Goal: Information Seeking & Learning: Learn about a topic

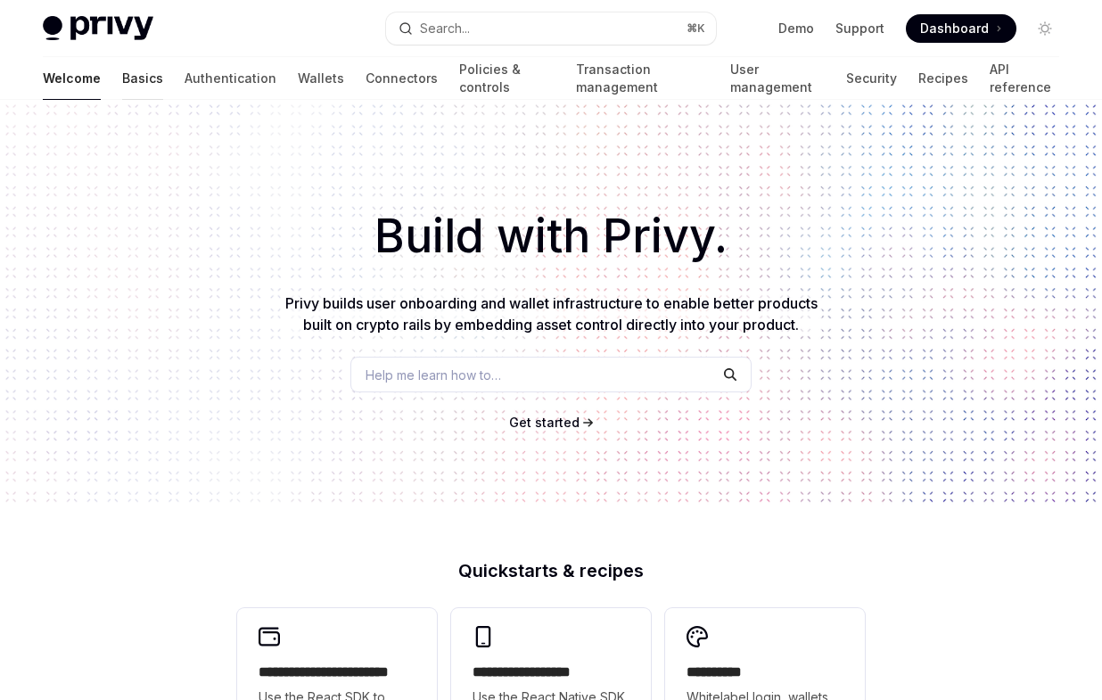
click at [122, 78] on link "Basics" at bounding box center [142, 78] width 41 height 43
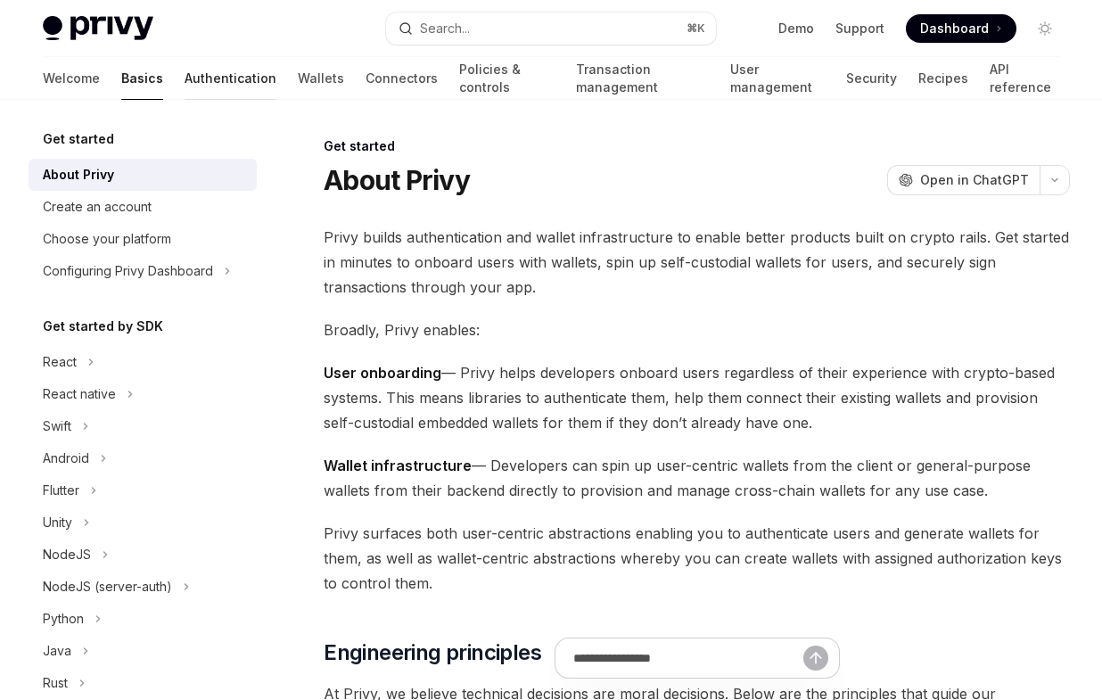
click at [185, 78] on link "Authentication" at bounding box center [231, 78] width 92 height 43
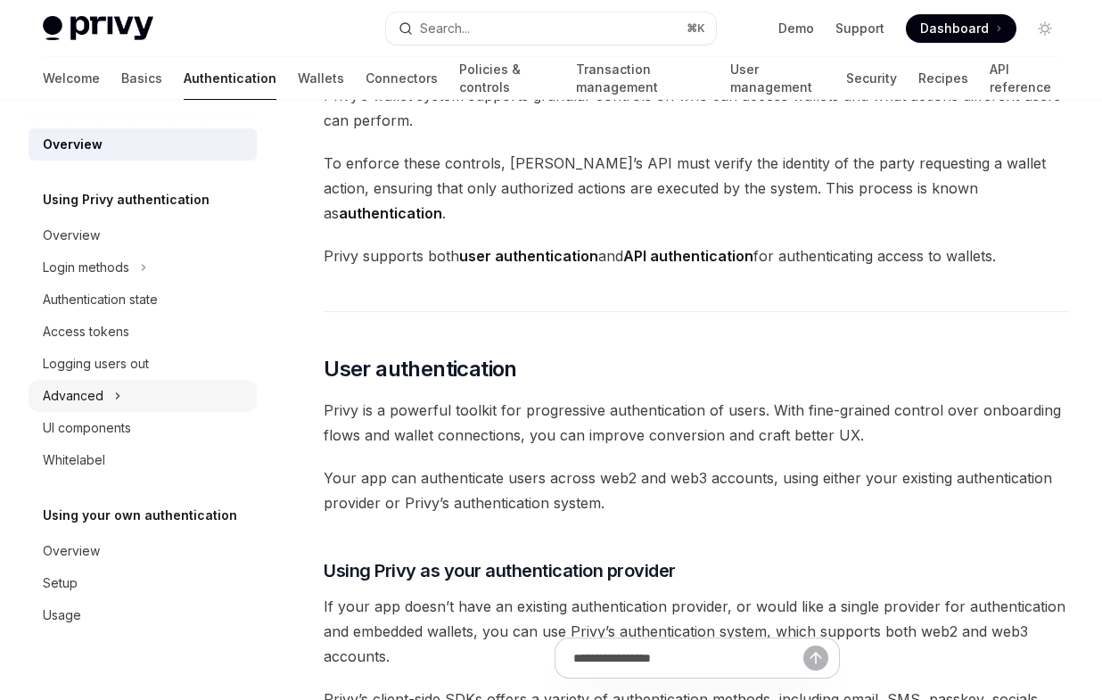
scroll to position [169, 0]
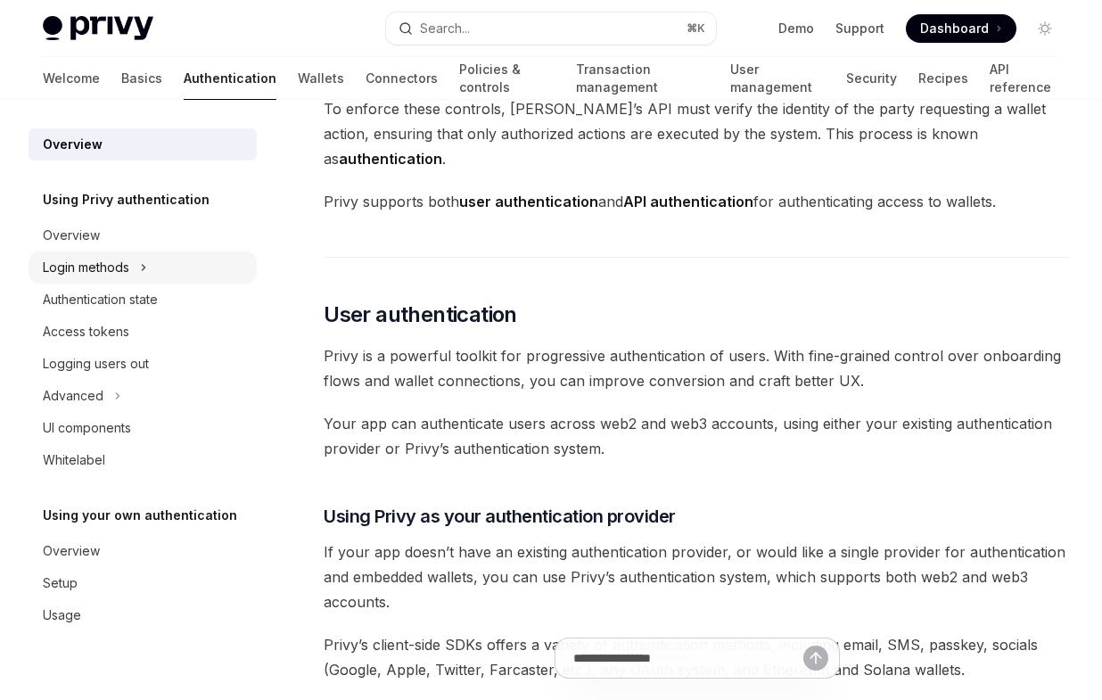
click at [137, 268] on button "Login methods" at bounding box center [143, 268] width 228 height 32
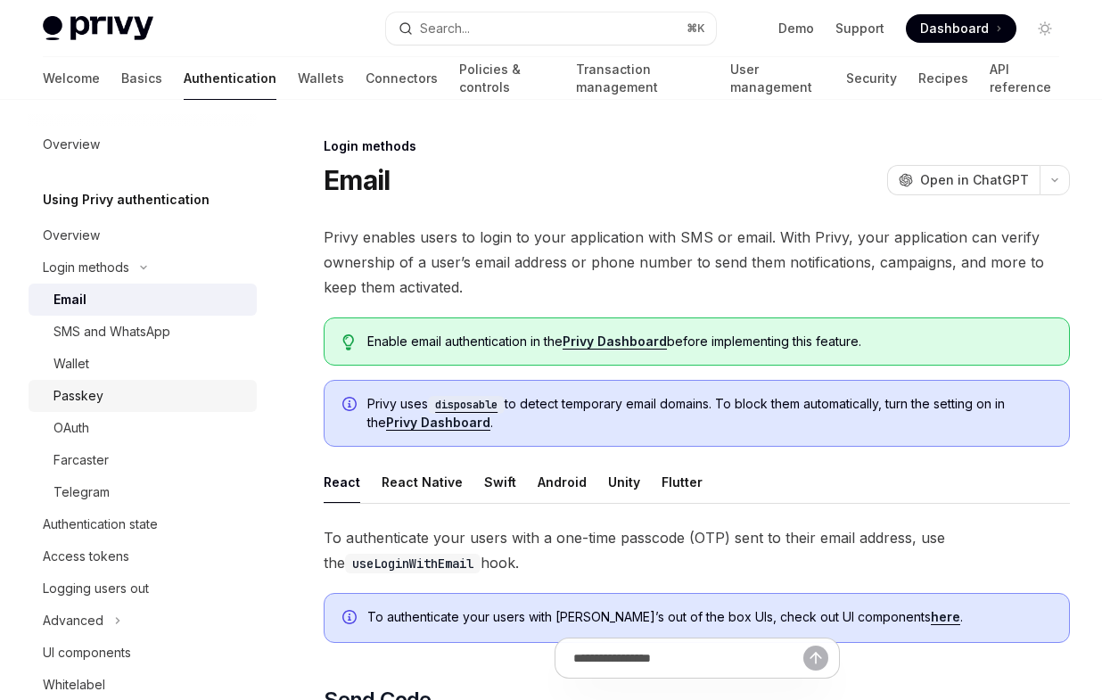
scroll to position [12, 0]
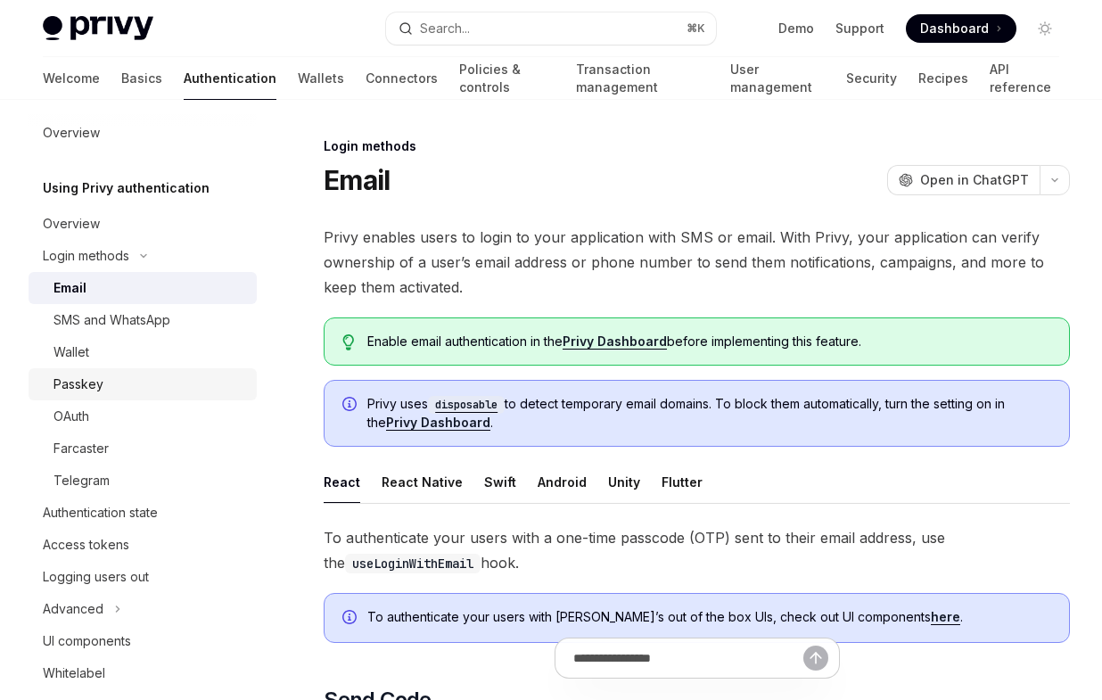
click at [105, 391] on div "Passkey" at bounding box center [150, 384] width 193 height 21
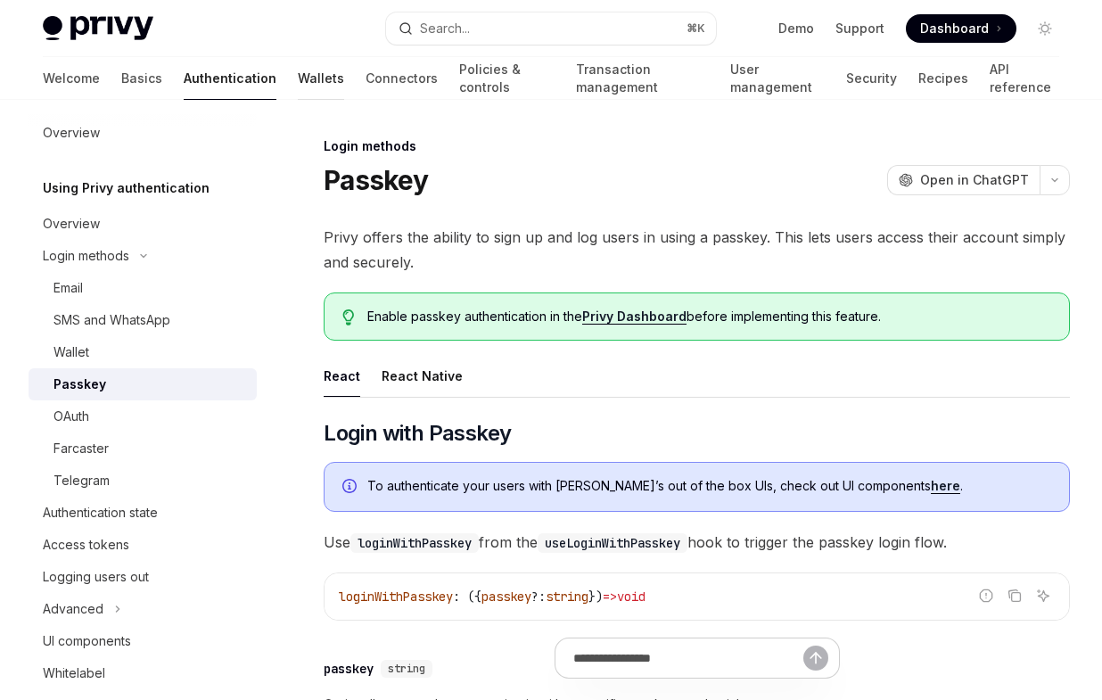
click at [298, 78] on link "Wallets" at bounding box center [321, 78] width 46 height 43
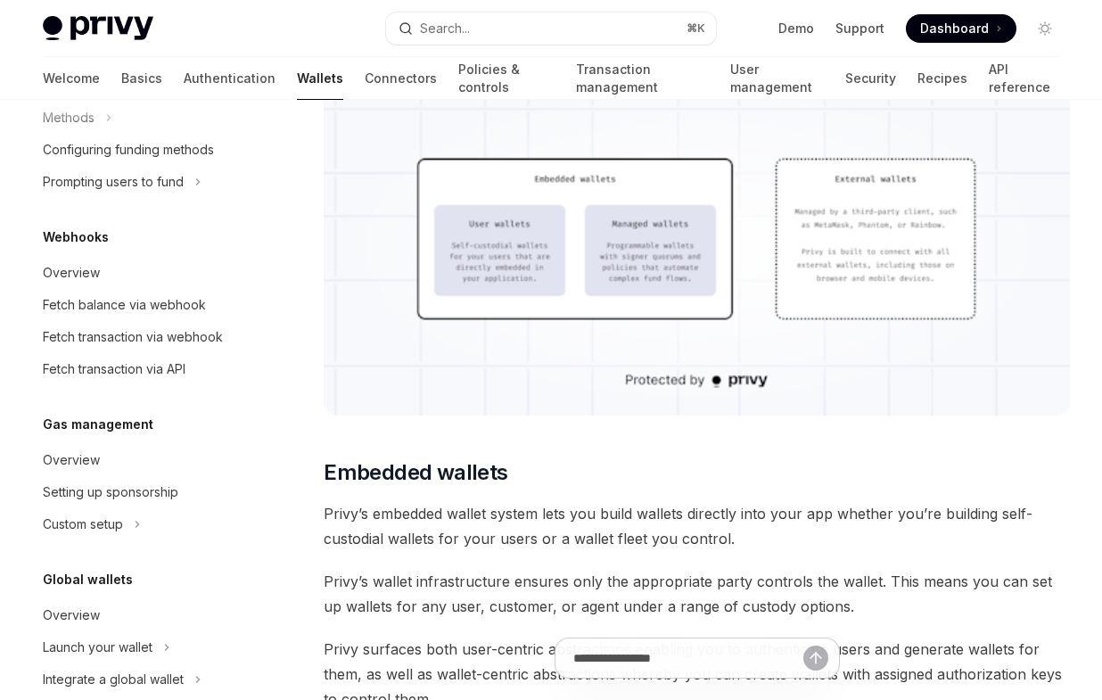
scroll to position [832, 0]
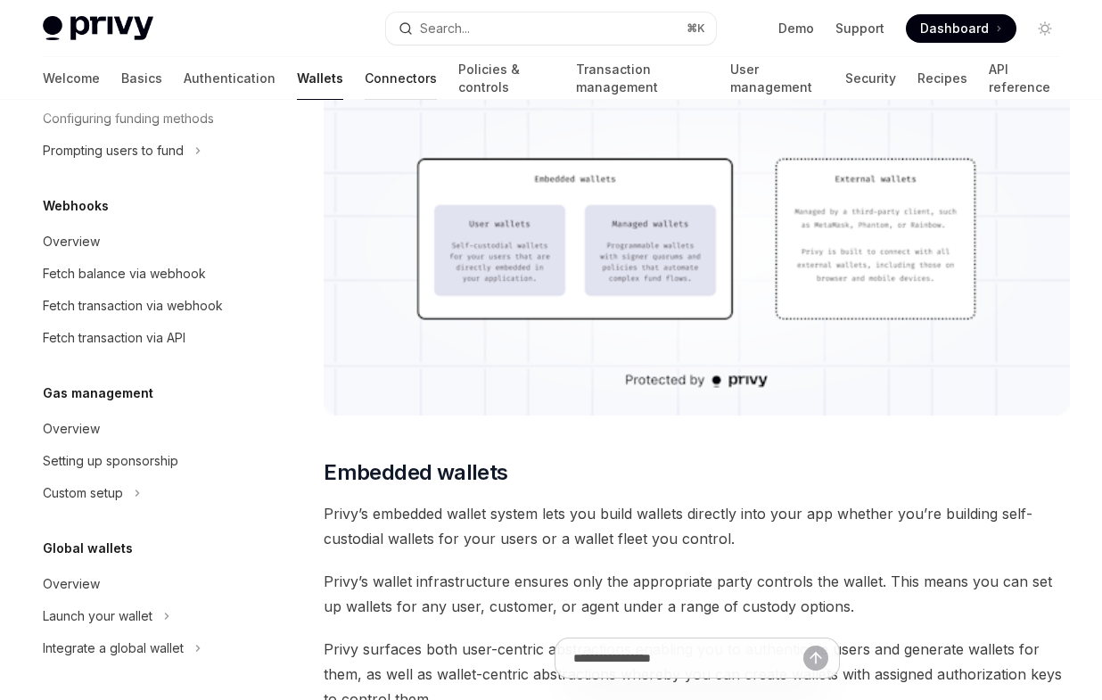
click at [365, 76] on link "Connectors" at bounding box center [401, 78] width 72 height 43
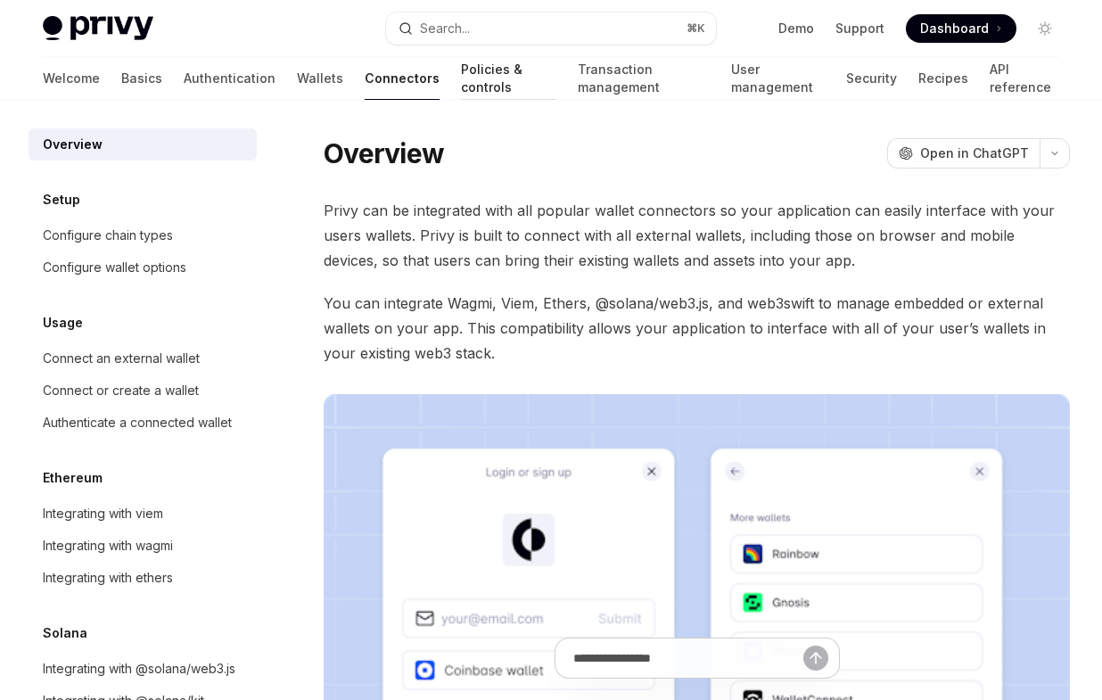
click at [461, 78] on link "Policies & controls" at bounding box center [508, 78] width 95 height 43
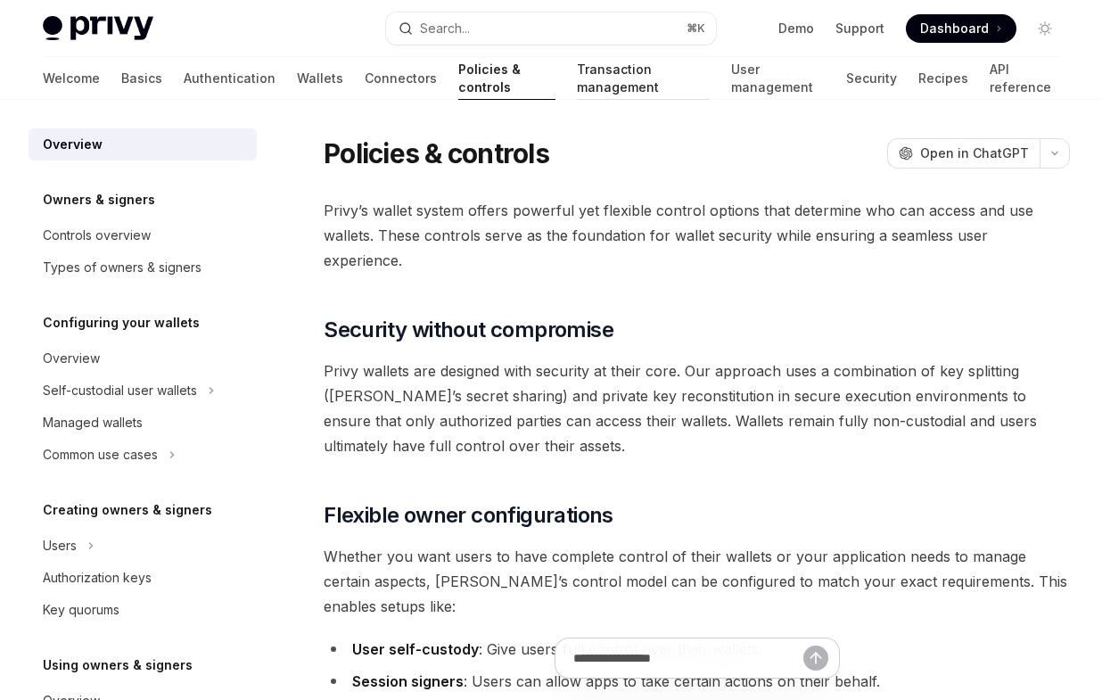
click at [577, 79] on link "Transaction management" at bounding box center [643, 78] width 132 height 43
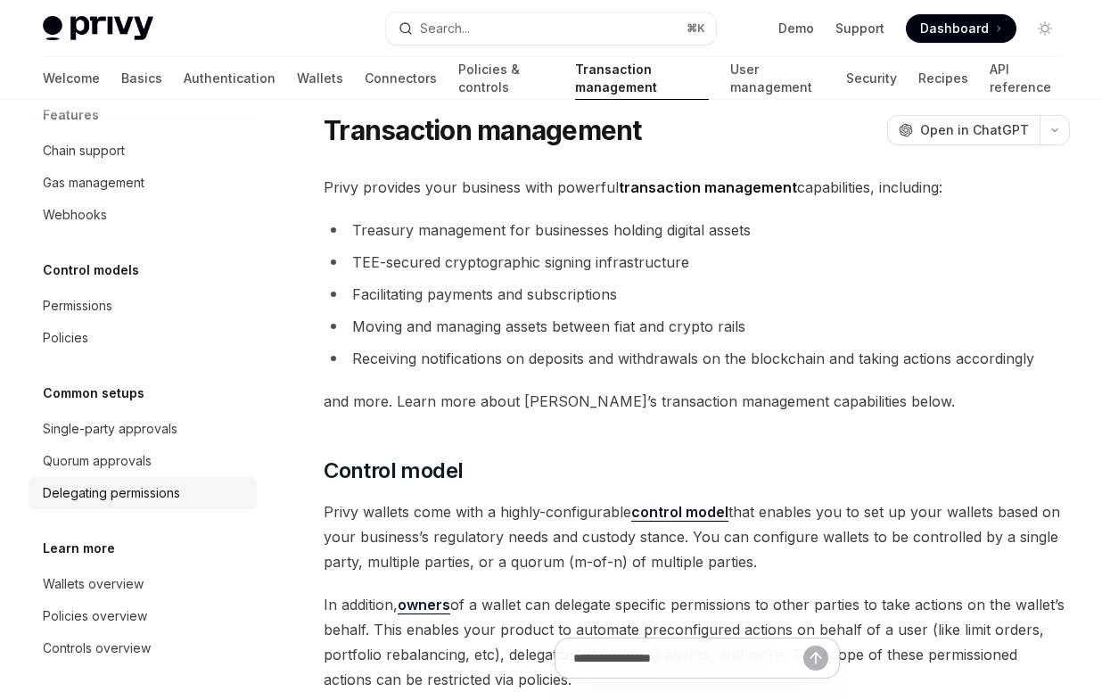
scroll to position [35, 0]
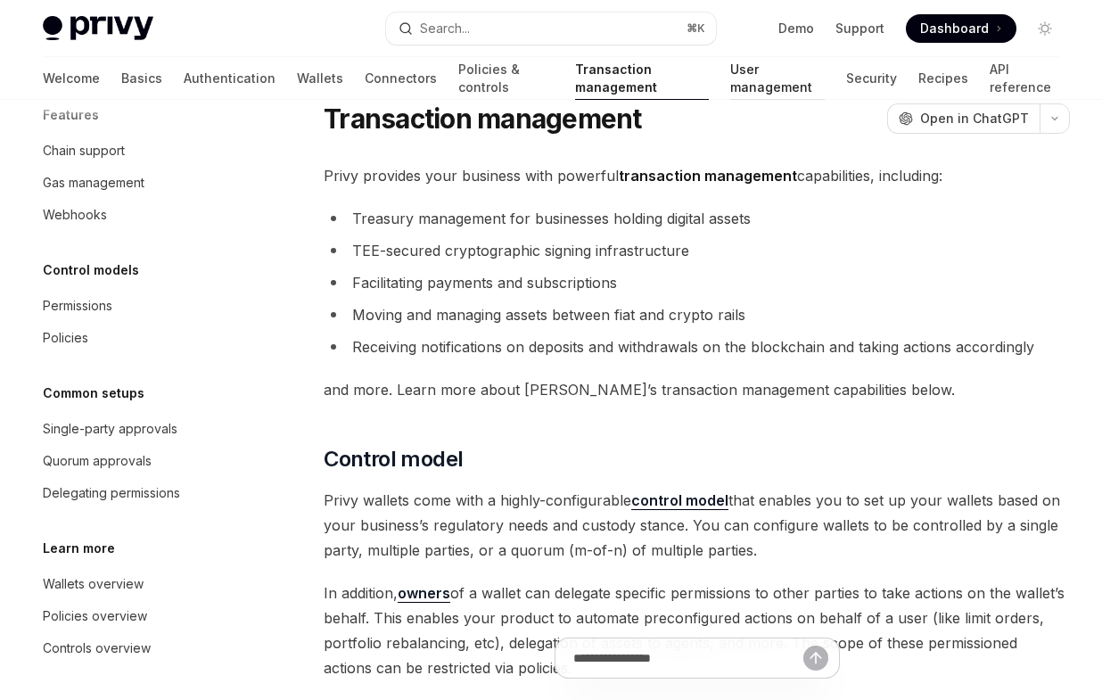
click at [730, 89] on link "User management" at bounding box center [777, 78] width 95 height 43
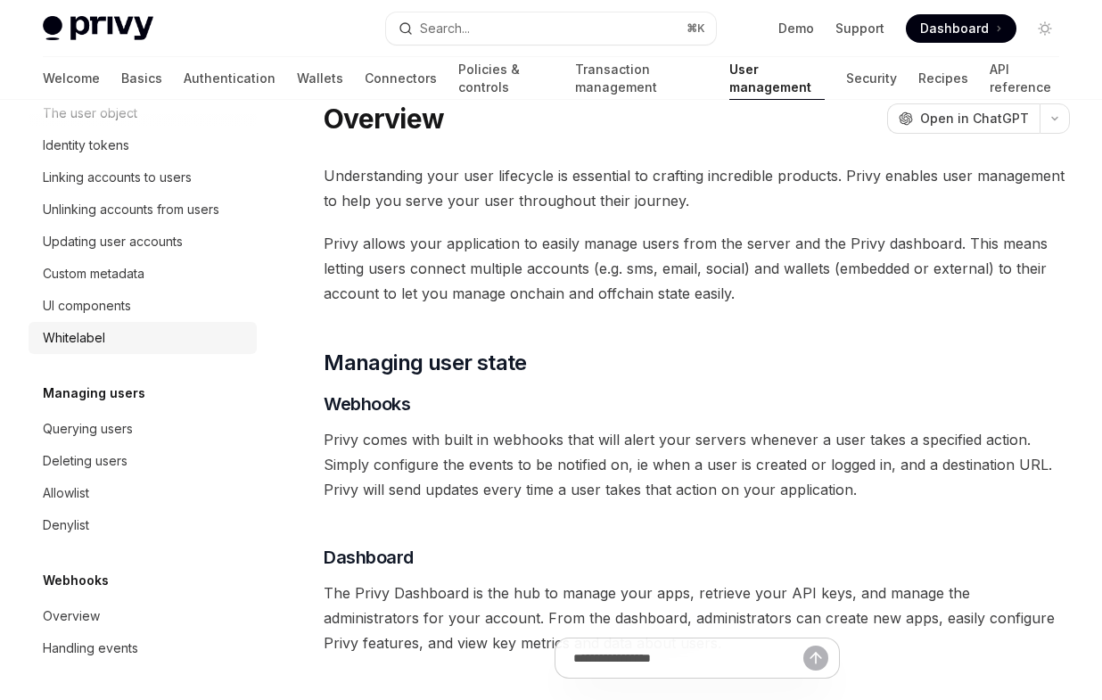
scroll to position [46, 0]
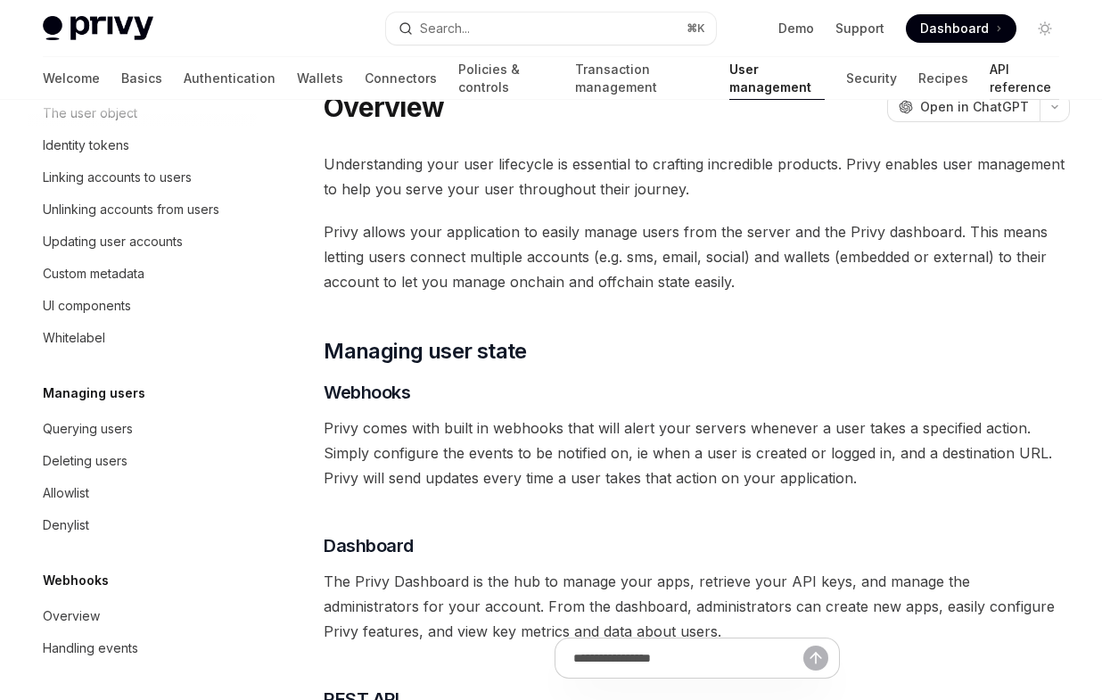
click at [998, 76] on link "API reference" at bounding box center [1025, 78] width 70 height 43
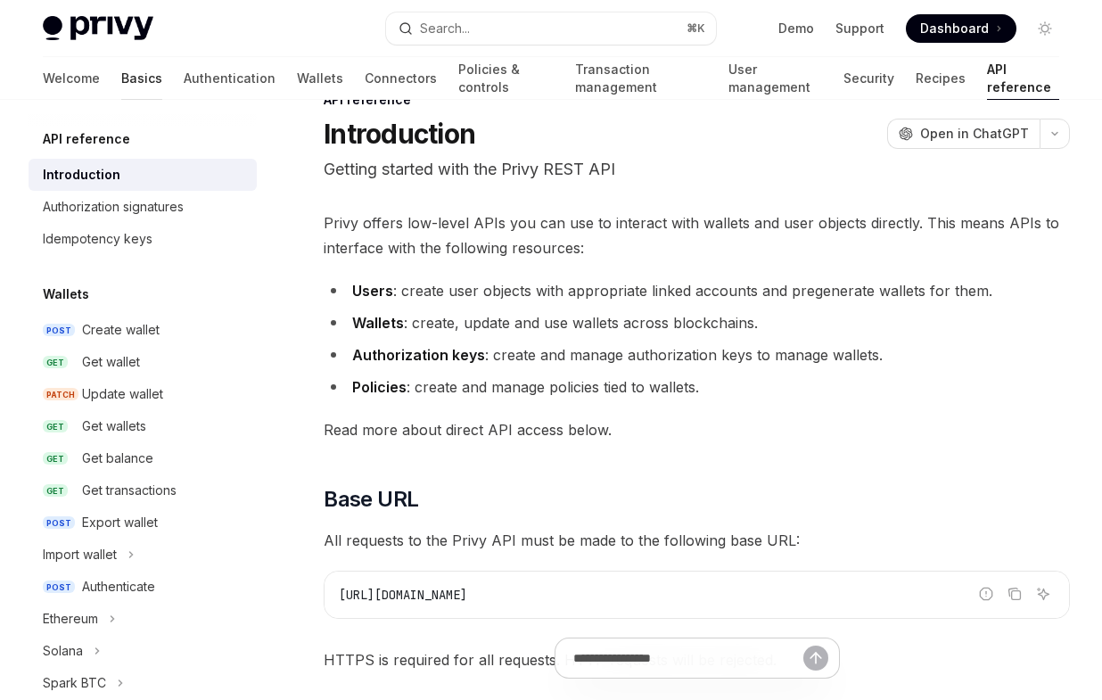
click at [121, 79] on link "Basics" at bounding box center [141, 78] width 41 height 43
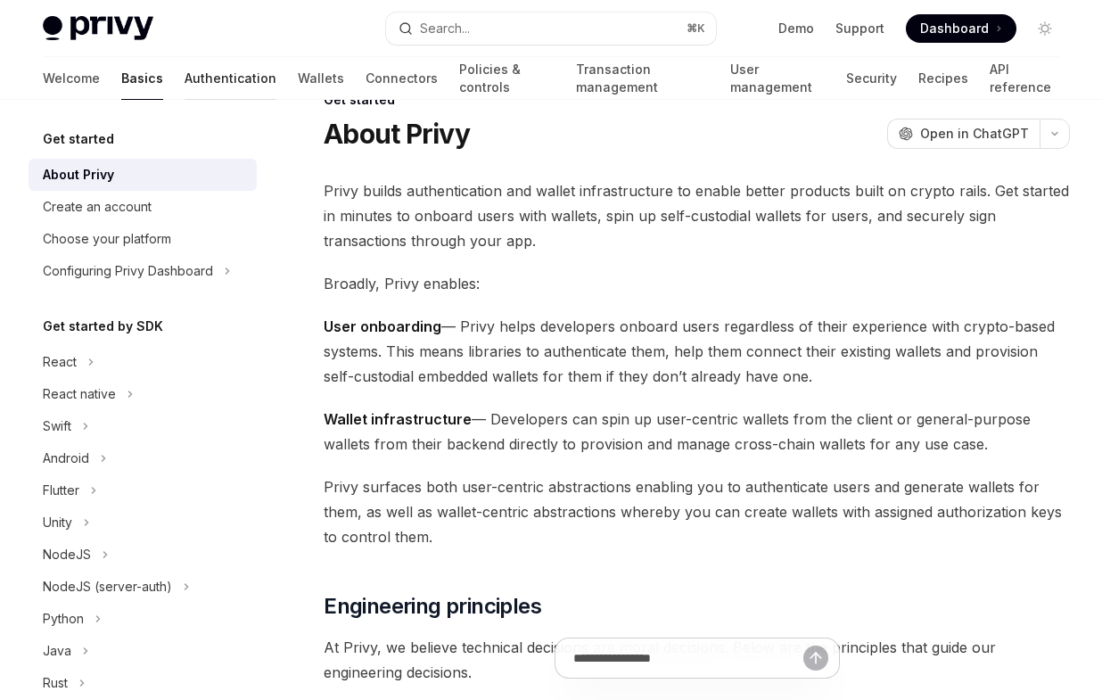
click at [185, 79] on link "Authentication" at bounding box center [231, 78] width 92 height 43
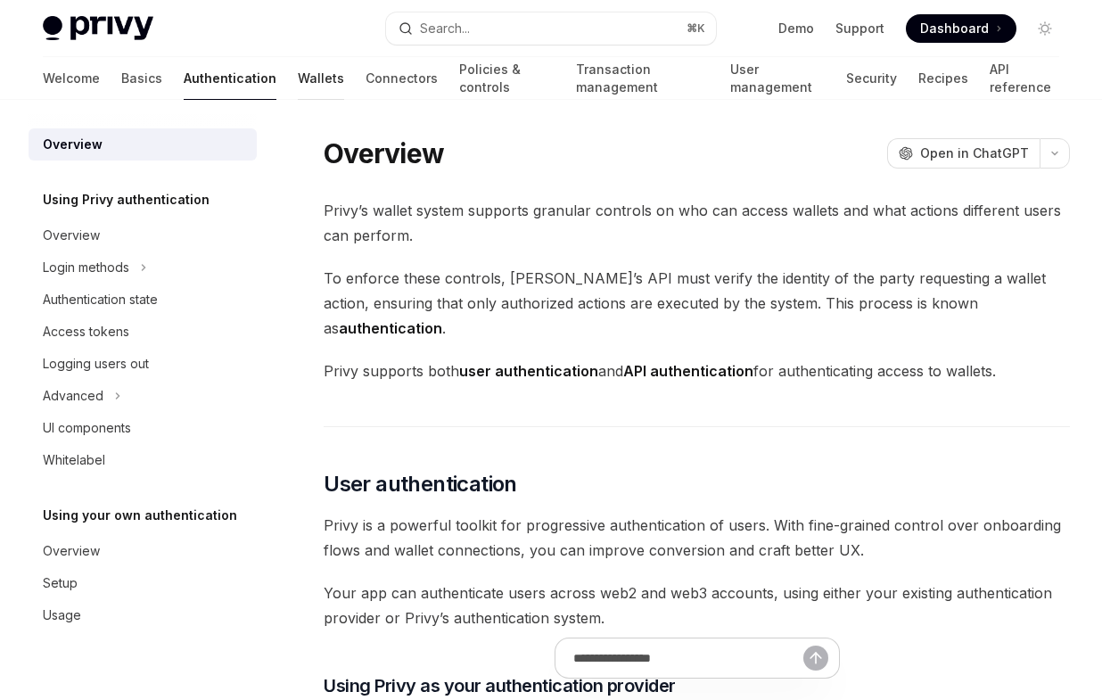
click at [298, 88] on link "Wallets" at bounding box center [321, 78] width 46 height 43
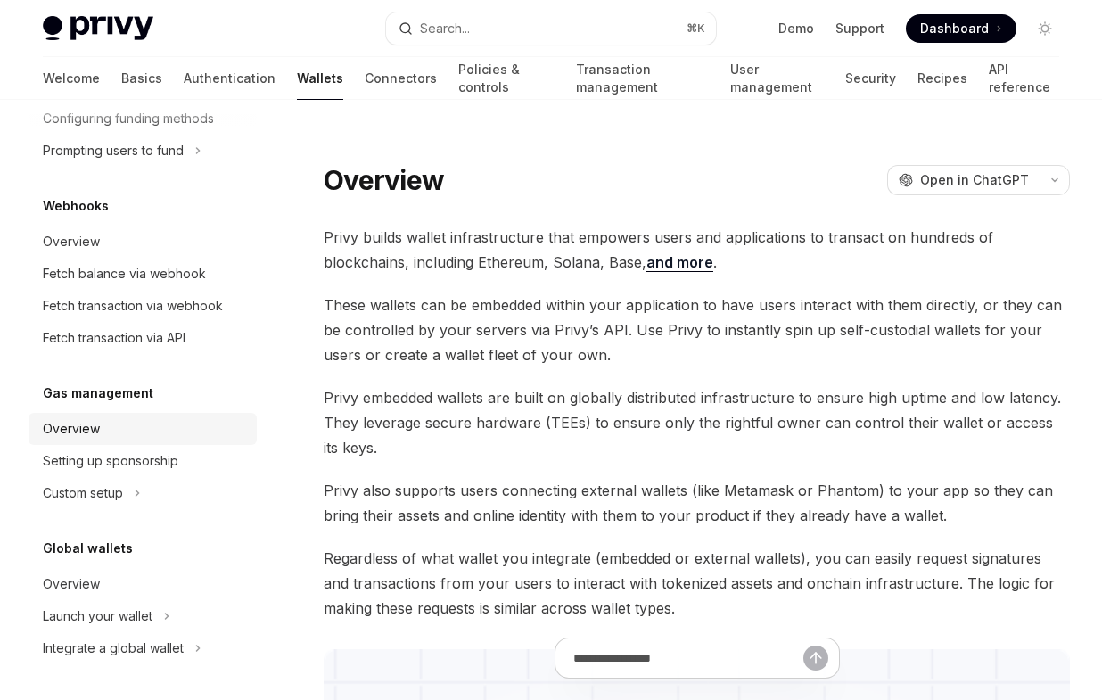
scroll to position [23, 0]
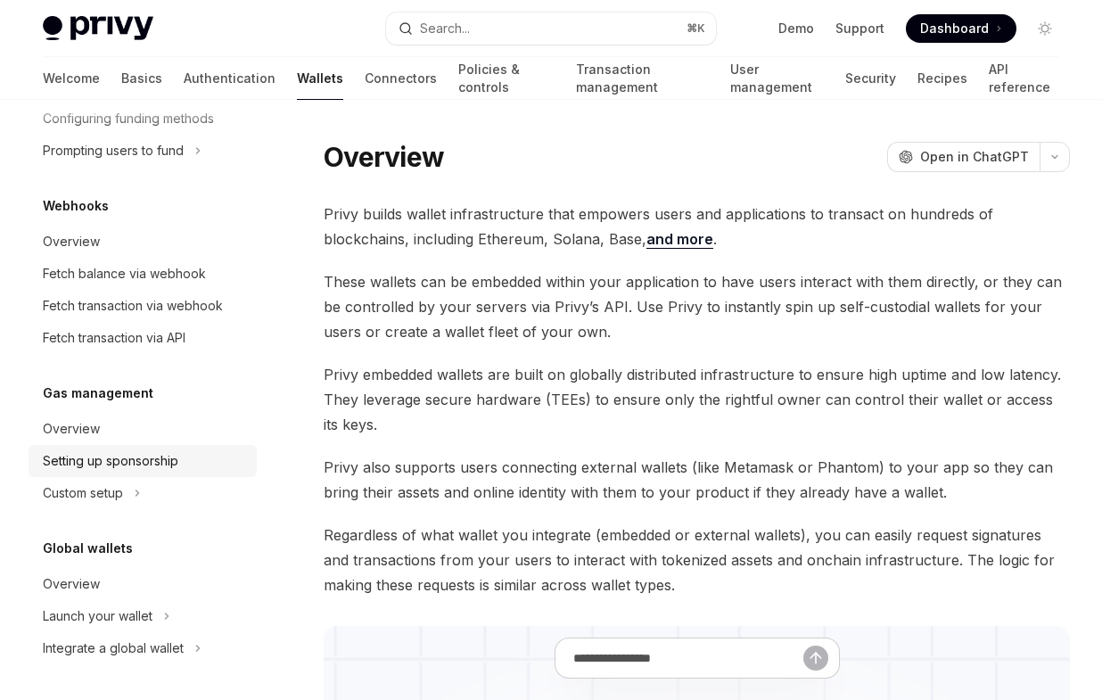
click at [151, 464] on div "Setting up sponsorship" at bounding box center [111, 460] width 136 height 21
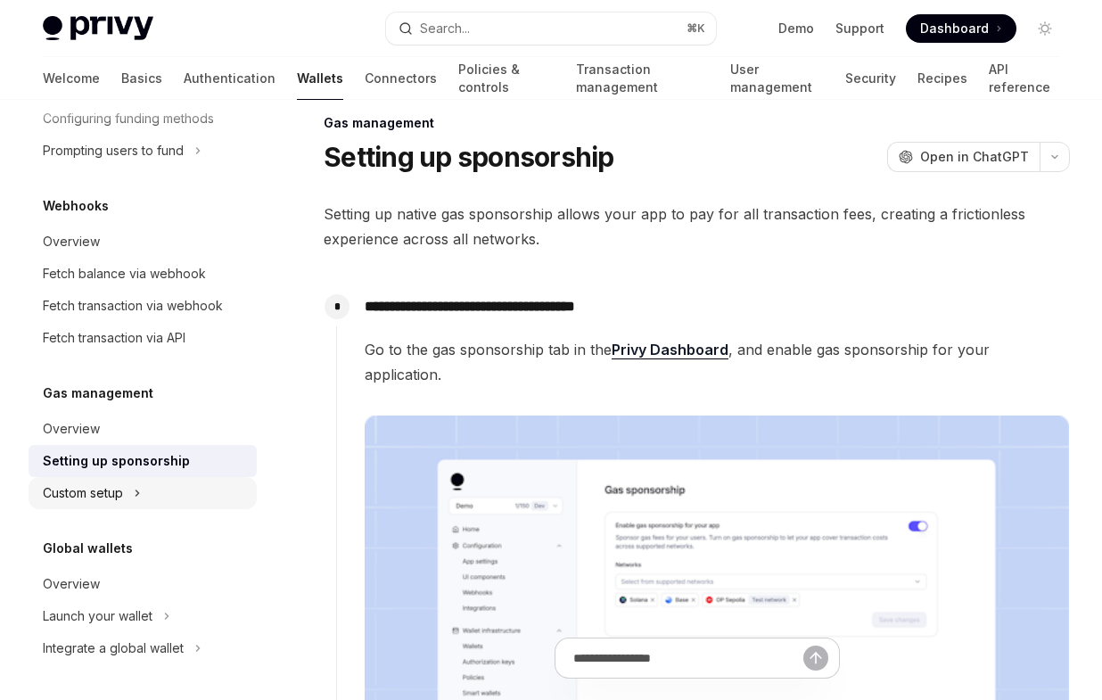
click at [139, 495] on icon "Toggle Custom setup section" at bounding box center [137, 492] width 7 height 21
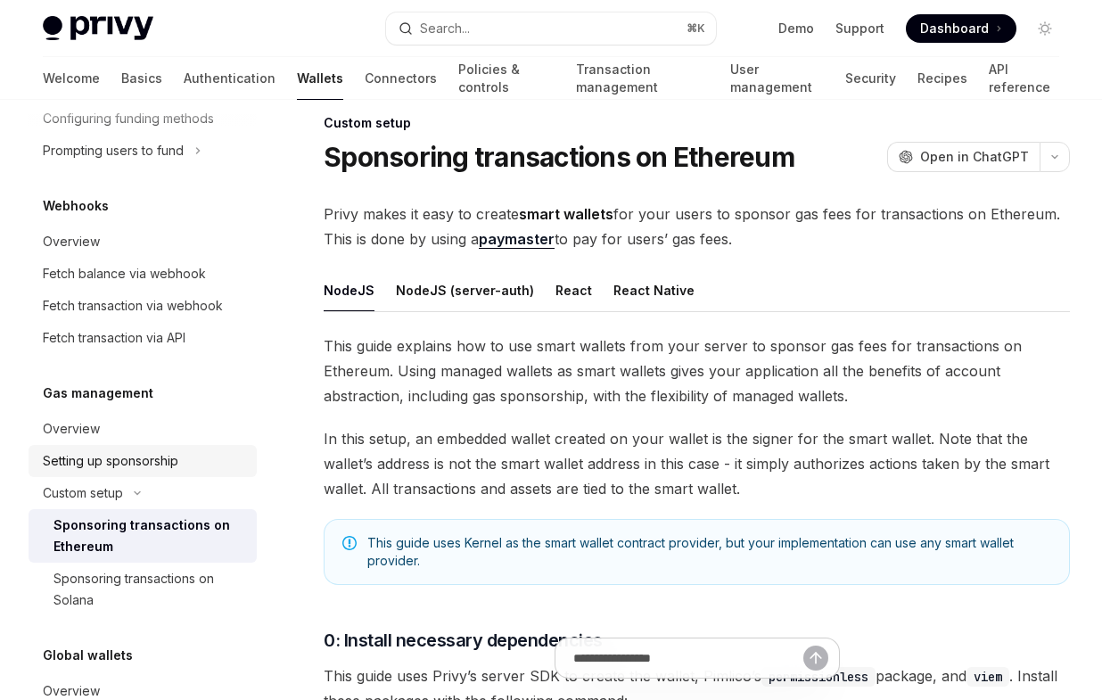
click at [153, 459] on div "Setting up sponsorship" at bounding box center [111, 460] width 136 height 21
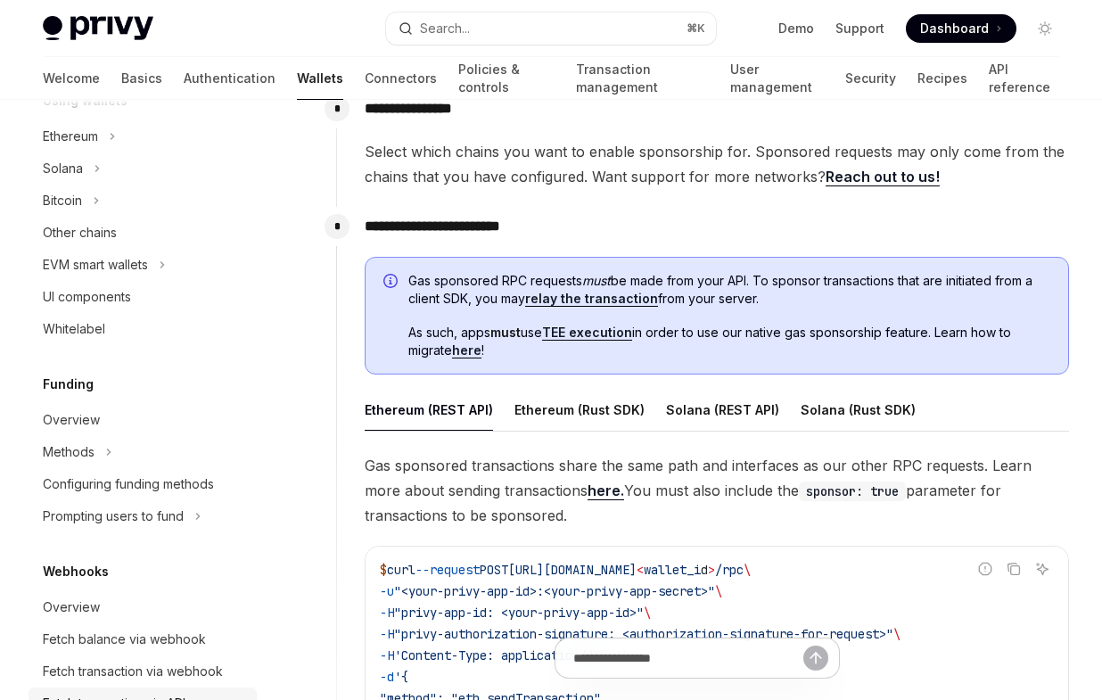
scroll to position [278, 0]
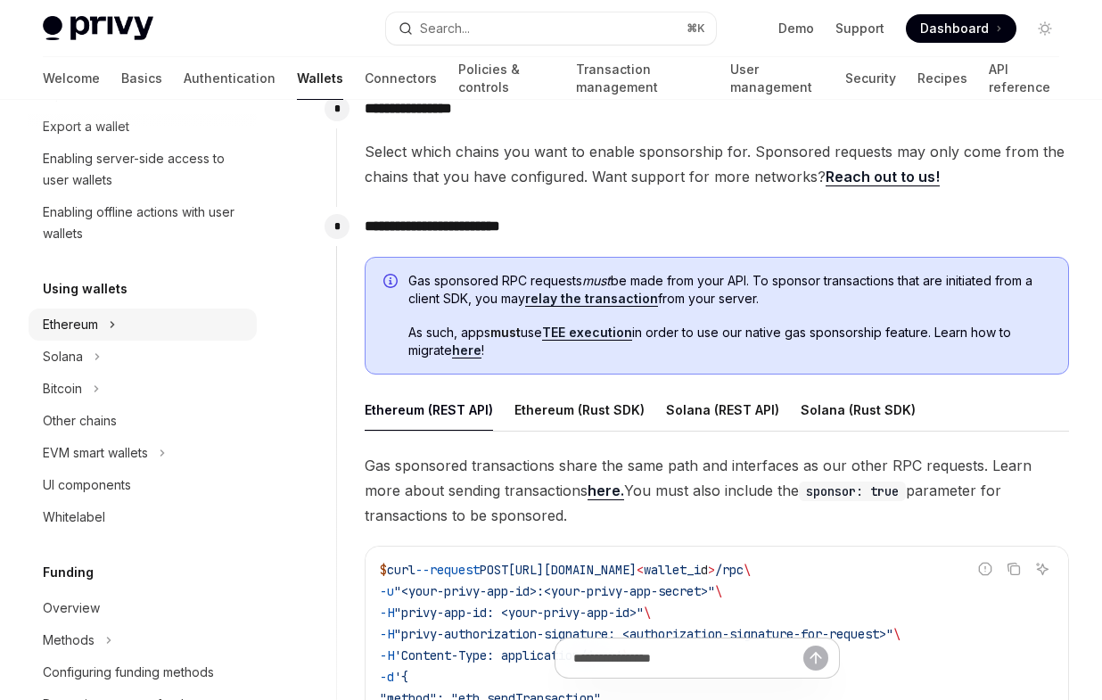
click at [116, 326] on icon "Toggle Ethereum section" at bounding box center [112, 324] width 7 height 21
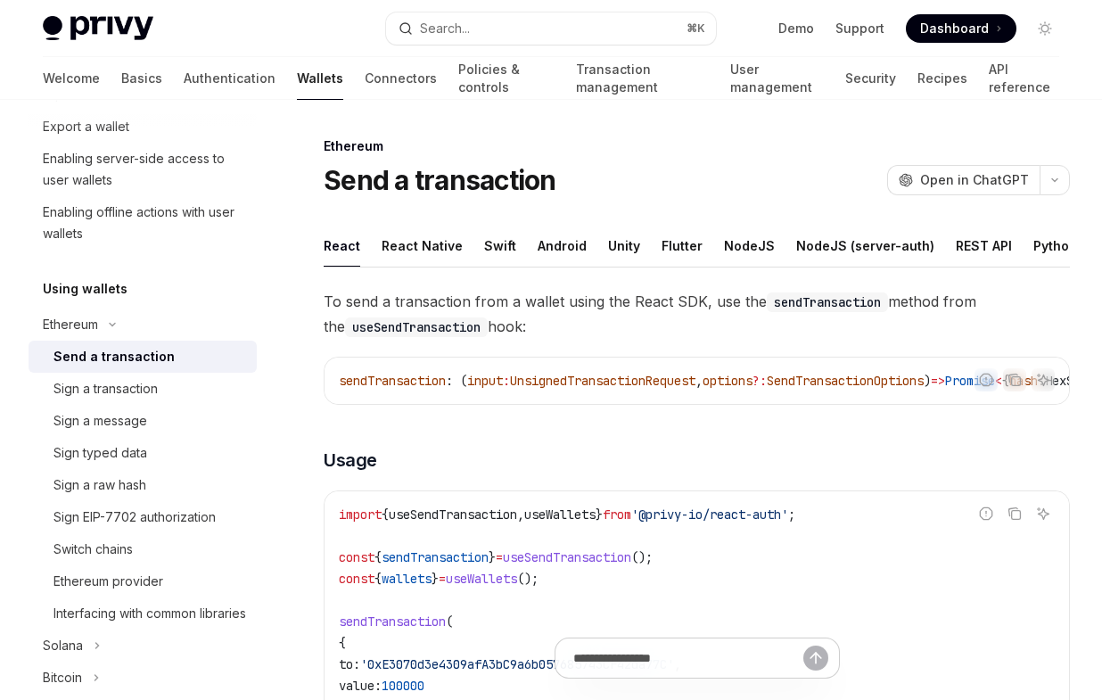
scroll to position [289, 0]
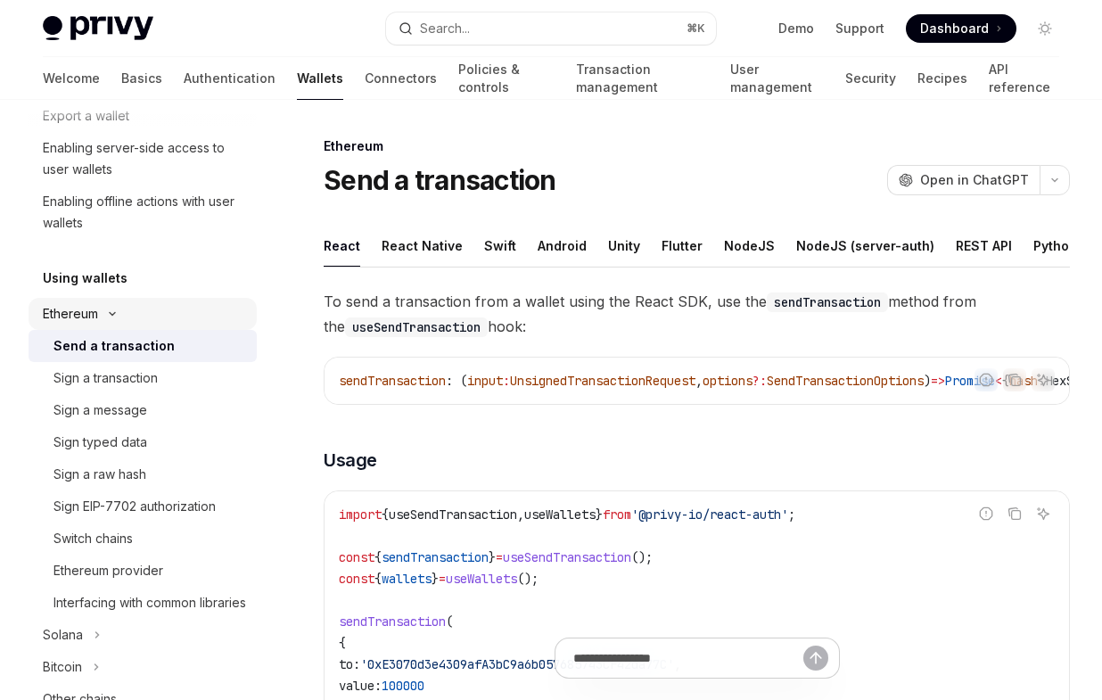
click at [113, 312] on icon "Toggle Ethereum section" at bounding box center [112, 313] width 21 height 7
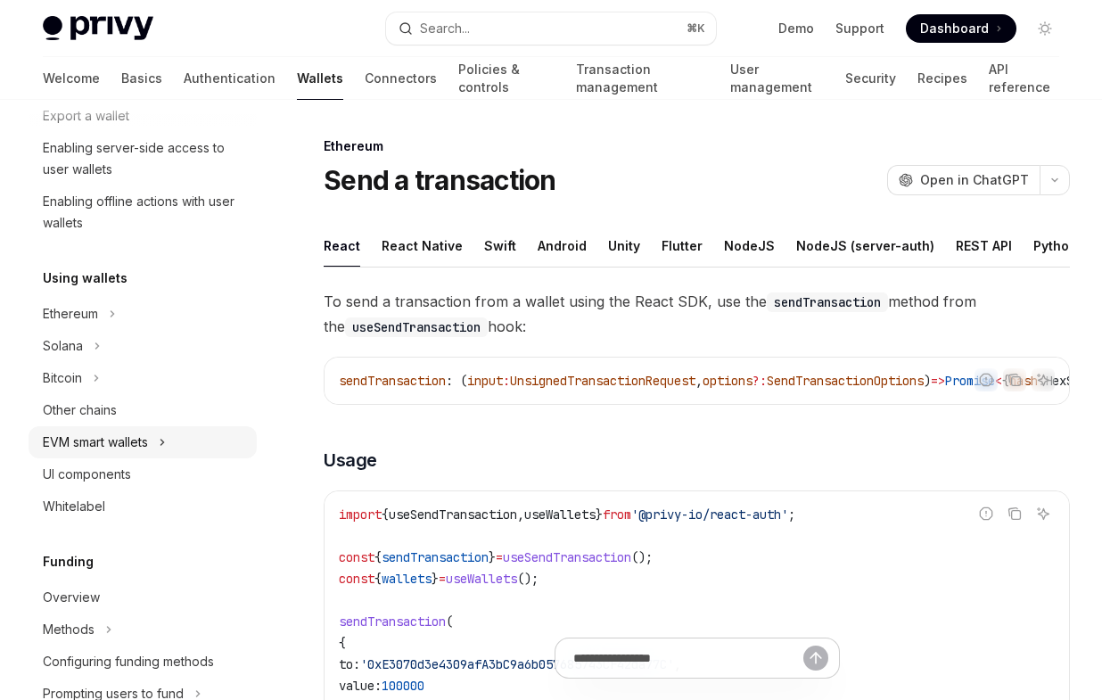
click at [172, 445] on button "EVM smart wallets" at bounding box center [143, 442] width 228 height 32
type textarea "*"
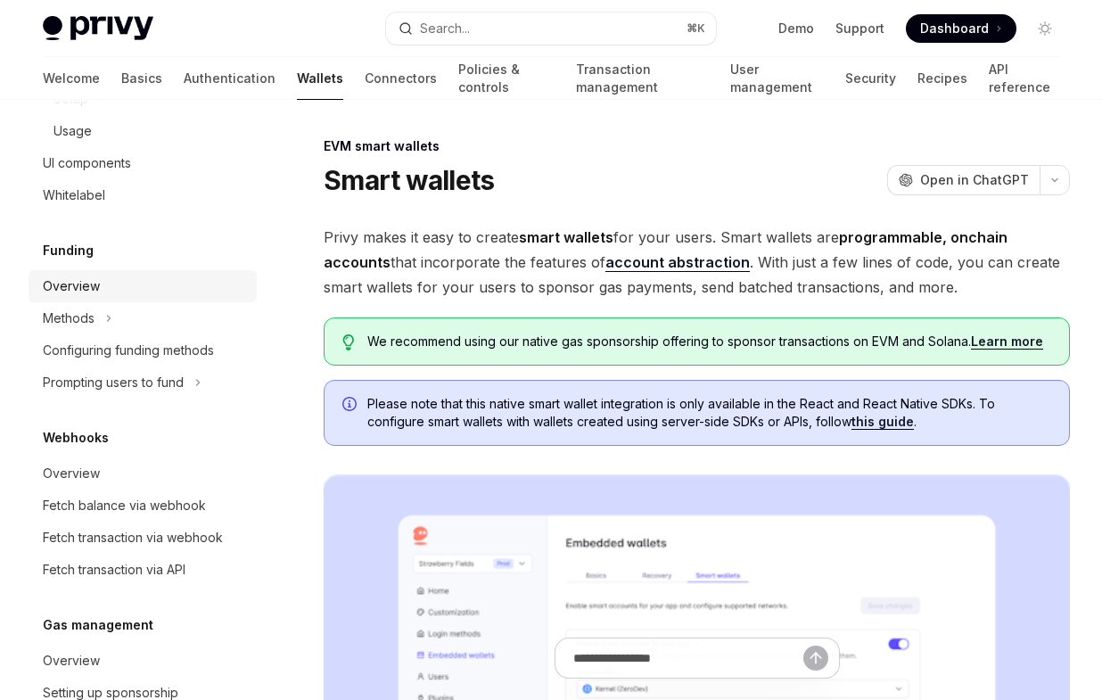
scroll to position [769, 0]
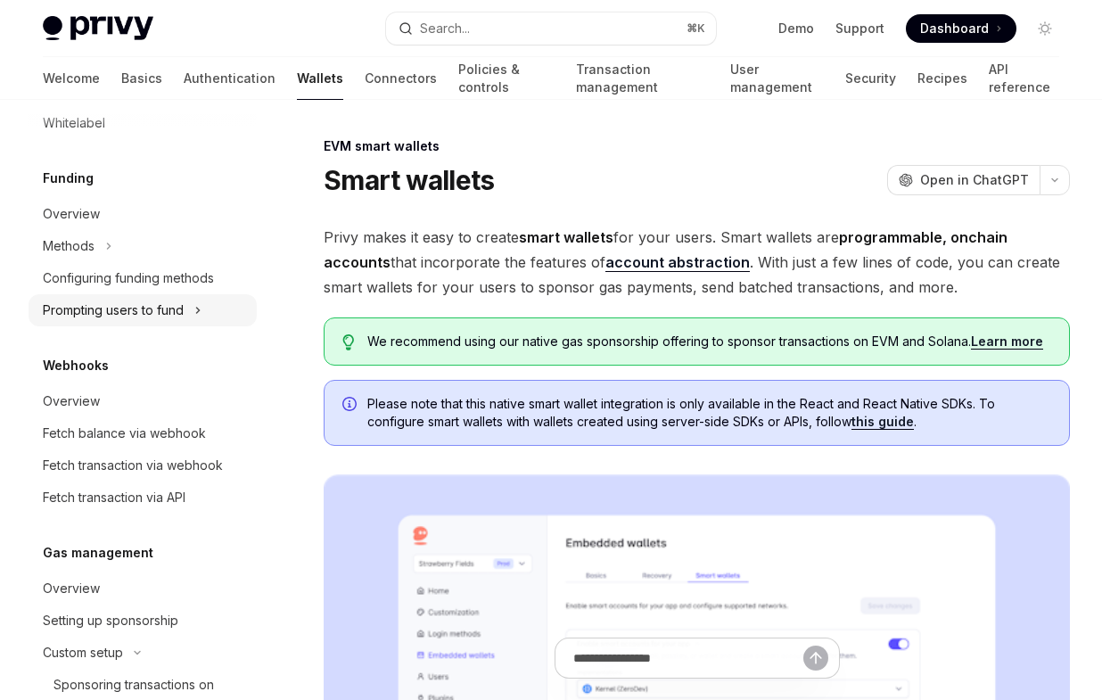
click at [199, 309] on icon "Toggle Prompting users to fund section" at bounding box center [197, 310] width 7 height 21
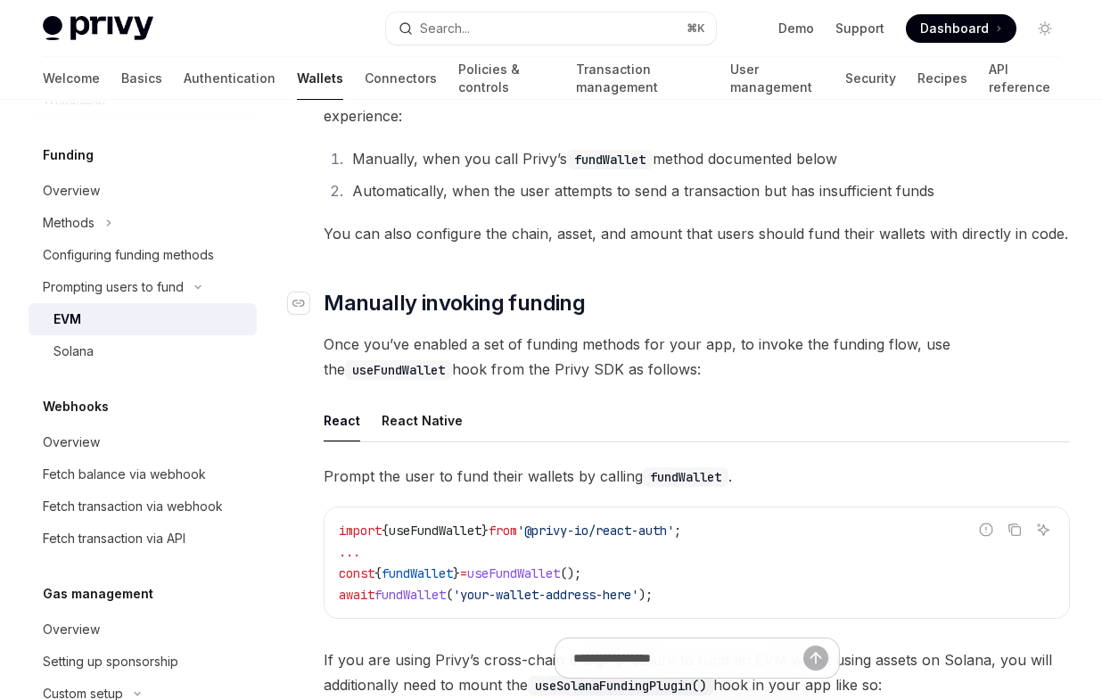
scroll to position [285, 0]
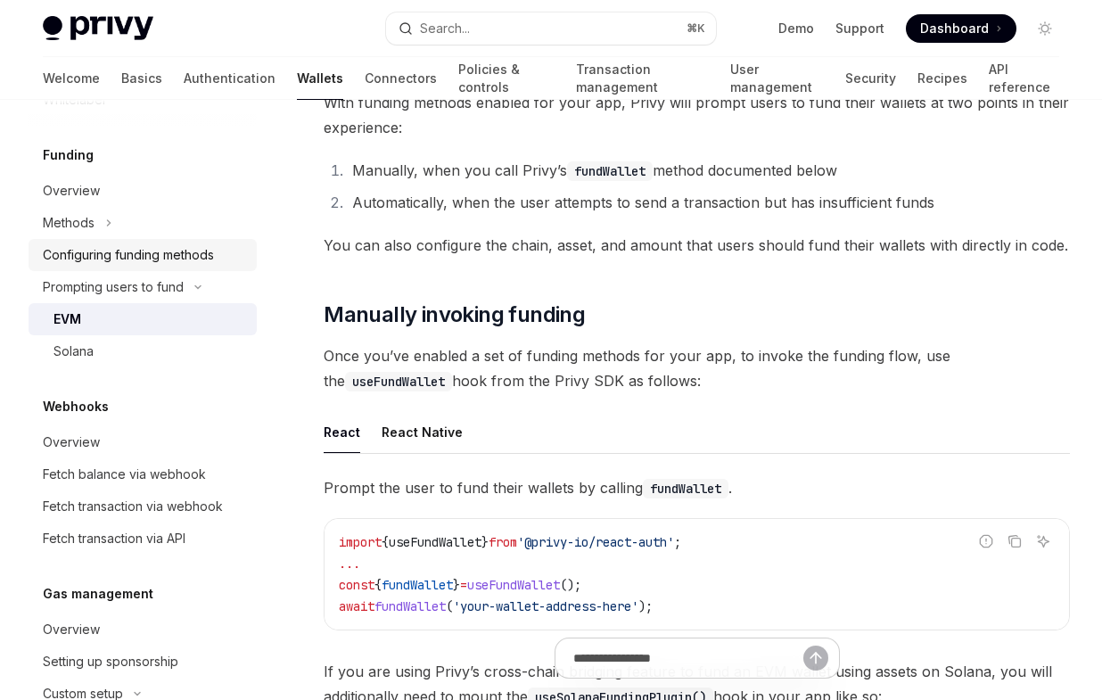
click at [128, 243] on link "Configuring funding methods" at bounding box center [143, 255] width 228 height 32
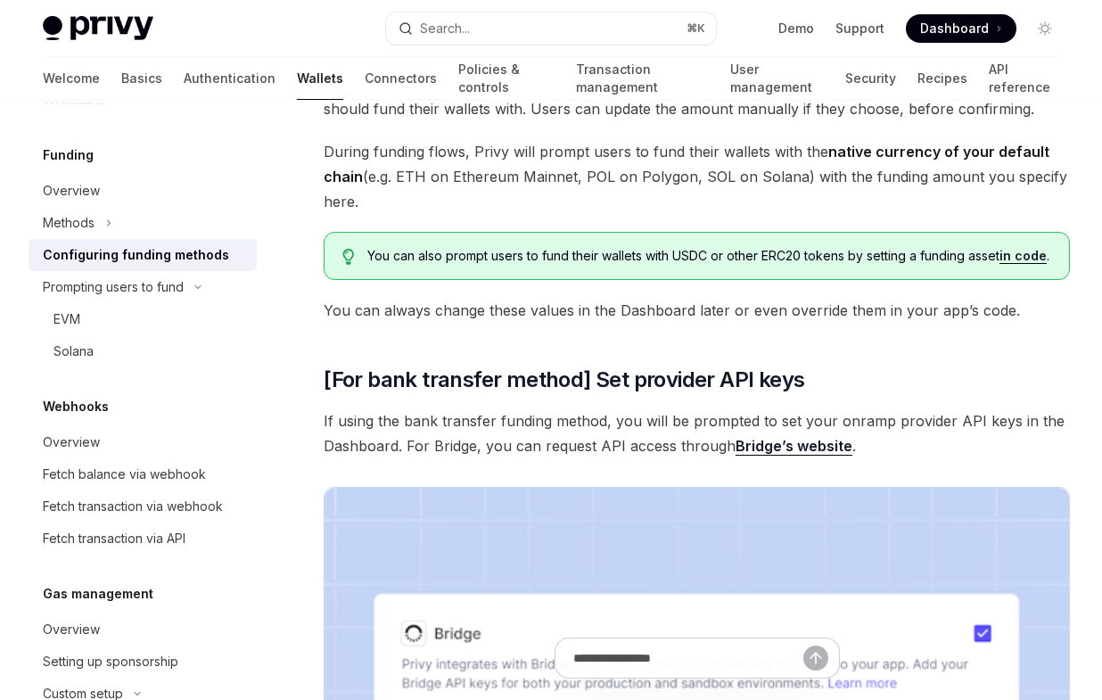
scroll to position [1039, 0]
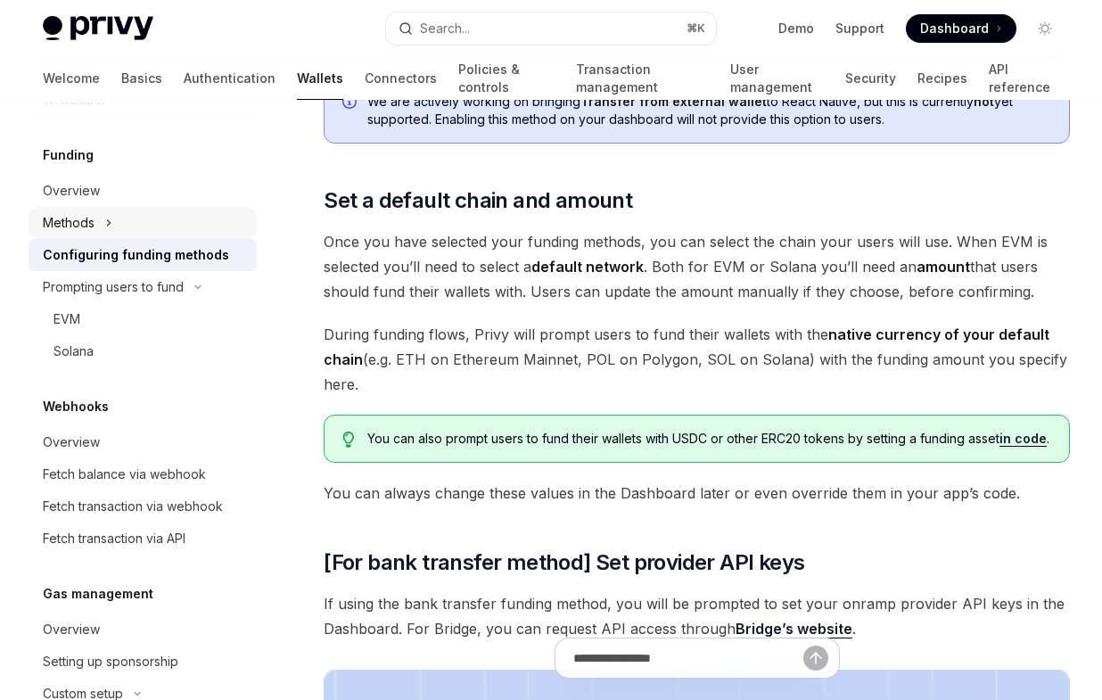
click at [109, 219] on icon "Toggle Methods section" at bounding box center [108, 222] width 7 height 21
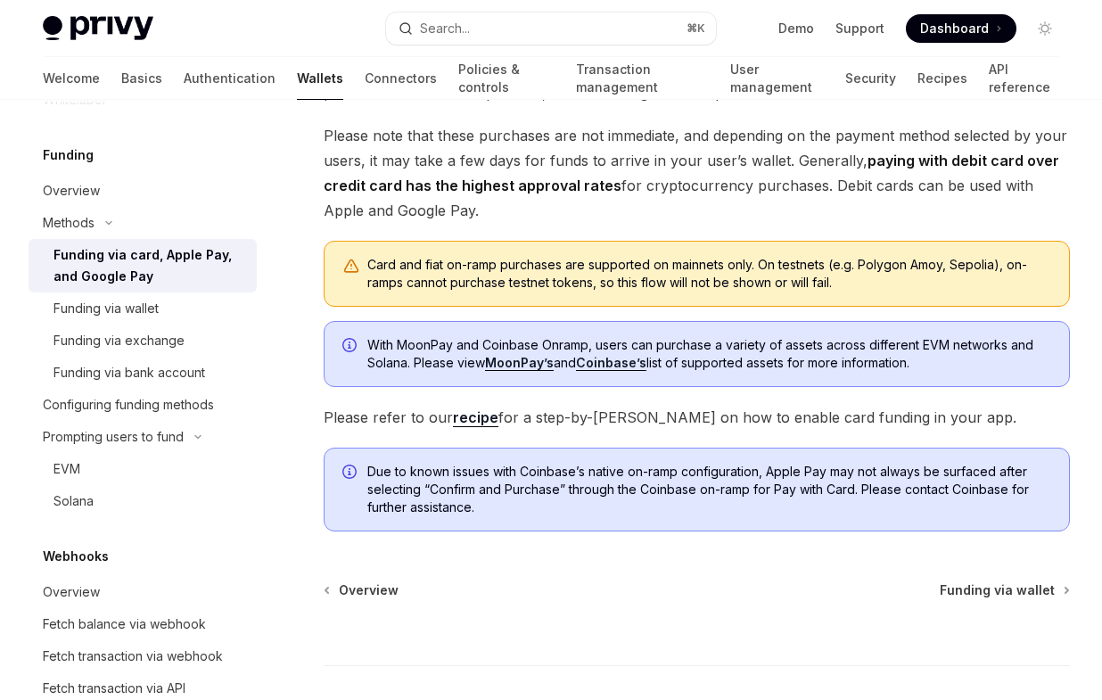
scroll to position [394, 0]
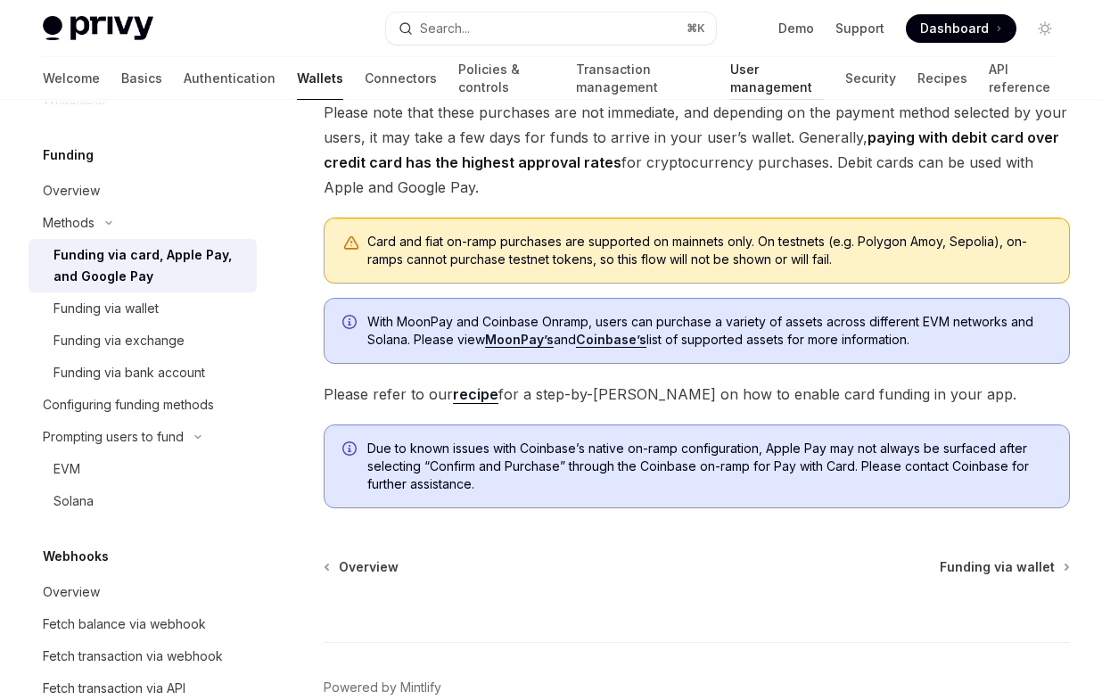
type textarea "*"
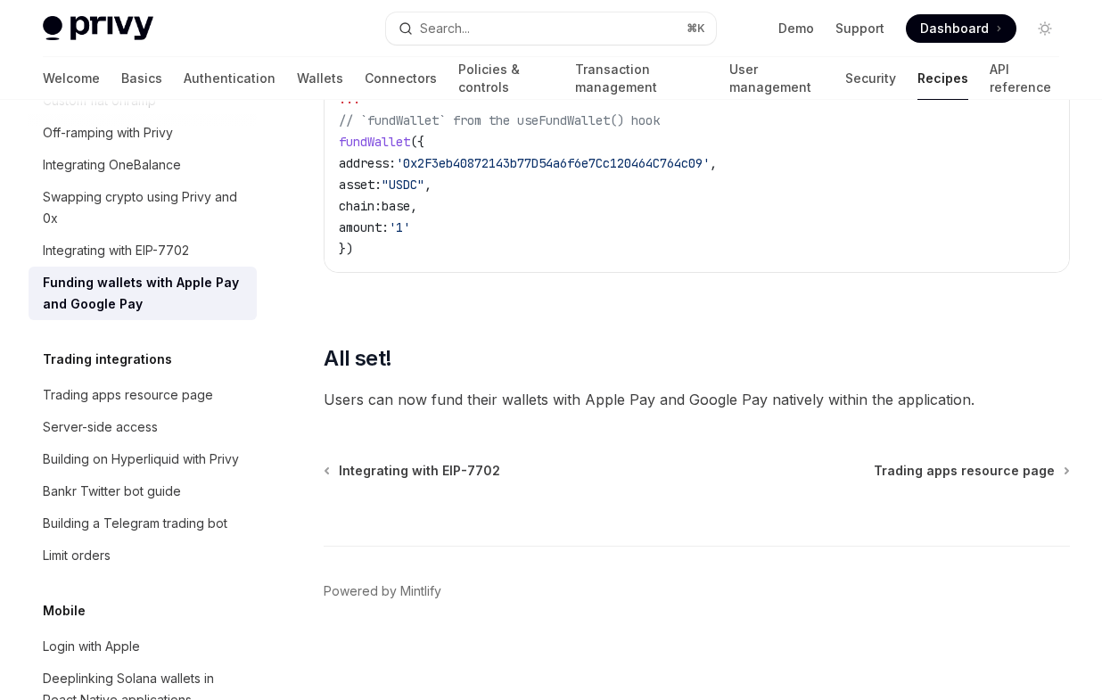
scroll to position [1650, 0]
type textarea "*"
